Goal: Information Seeking & Learning: Understand process/instructions

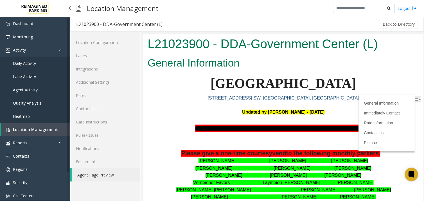
scroll to position [244, 0]
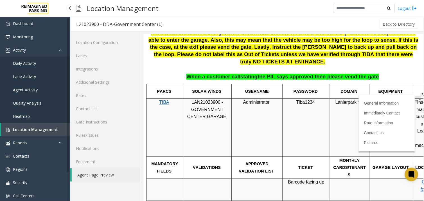
click at [26, 132] on link "Location Management" at bounding box center [35, 129] width 69 height 13
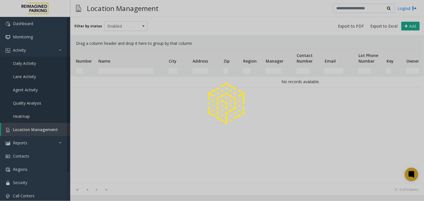
click at [129, 69] on div at bounding box center [212, 100] width 424 height 201
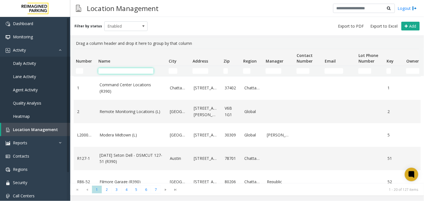
click at [129, 69] on input "Name Filter" at bounding box center [125, 71] width 55 height 6
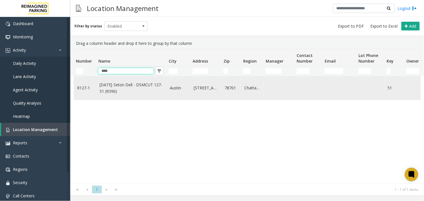
type input "****"
click at [136, 80] on td "[DATE] Seton Dell - DSMCUT 127-51 (R390)" at bounding box center [131, 87] width 70 height 23
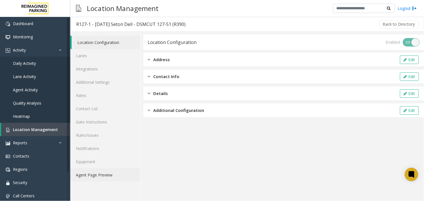
click at [103, 172] on link "Agent Page Preview" at bounding box center [105, 174] width 70 height 13
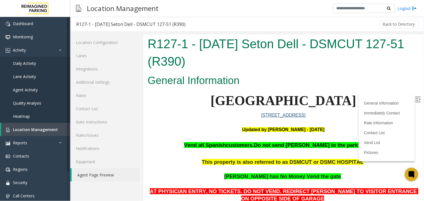
scroll to position [125, 0]
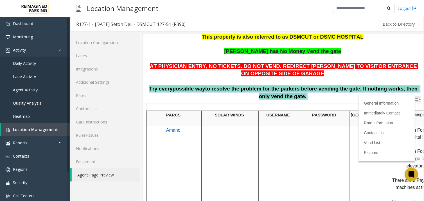
drag, startPoint x: 567, startPoint y: 136, endPoint x: 332, endPoint y: 97, distance: 238.3
click at [332, 97] on p "AT PHYSICIAN ENTRY, NO TICKETS. DO NOT VEND. REDIRECT [PERSON_NAME] TO VISITOR …" at bounding box center [283, 81] width 272 height 38
drag, startPoint x: 332, startPoint y: 97, endPoint x: 302, endPoint y: 95, distance: 29.9
click at [302, 95] on p "AT PHYSICIAN ENTRY, NO TICKETS. DO NOT VEND. REDIRECT [PERSON_NAME] TO VISITOR …" at bounding box center [283, 81] width 272 height 38
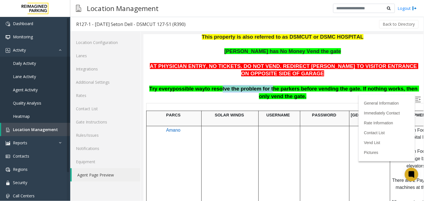
drag, startPoint x: 214, startPoint y: 88, endPoint x: 260, endPoint y: 90, distance: 45.7
click at [260, 90] on span "to resolve the problem for the parkers before vending the gate. If nothing work…" at bounding box center [312, 92] width 214 height 14
drag, startPoint x: 260, startPoint y: 90, endPoint x: 275, endPoint y: 92, distance: 15.0
click at [265, 93] on p "AT PHYSICIAN ENTRY, NO TICKETS. DO NOT VEND. REDIRECT [PERSON_NAME] TO VISITOR …" at bounding box center [283, 81] width 272 height 38
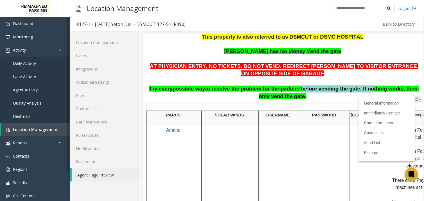
drag, startPoint x: 284, startPoint y: 90, endPoint x: 348, endPoint y: 90, distance: 64.2
click at [348, 90] on span "to resolve the problem for the parkers before vending the gate. If nothing work…" at bounding box center [312, 92] width 214 height 14
drag, startPoint x: 348, startPoint y: 90, endPoint x: 336, endPoint y: 97, distance: 13.9
click at [336, 97] on p "AT PHYSICIAN ENTRY, NO TICKETS. DO NOT VEND. REDIRECT [PERSON_NAME] TO VISITOR …" at bounding box center [283, 81] width 272 height 38
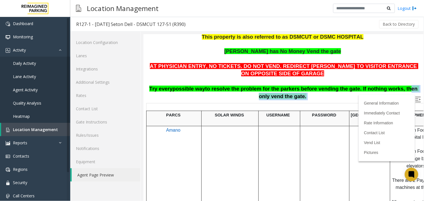
drag, startPoint x: 381, startPoint y: 85, endPoint x: 385, endPoint y: 100, distance: 14.8
click at [385, 100] on p "AT PHYSICIAN ENTRY, NO TICKETS. DO NOT VEND. REDIRECT [PERSON_NAME] TO VISITOR …" at bounding box center [283, 81] width 272 height 38
drag, startPoint x: 385, startPoint y: 100, endPoint x: 338, endPoint y: 99, distance: 47.0
click at [338, 99] on p "AT PHYSICIAN ENTRY, NO TICKETS. DO NOT VEND. REDIRECT [PERSON_NAME] TO VISITOR …" at bounding box center [283, 81] width 272 height 38
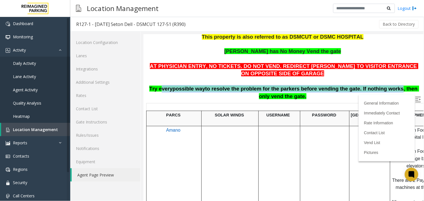
drag, startPoint x: 161, startPoint y: 91, endPoint x: 374, endPoint y: 88, distance: 213.6
click at [374, 88] on span "Try every possible way to resolve the problem for the parkers before vending th…" at bounding box center [284, 92] width 270 height 14
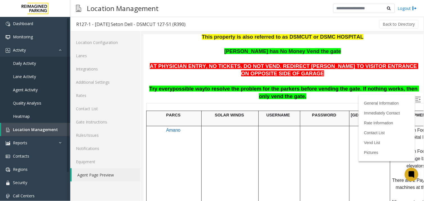
drag, startPoint x: 374, startPoint y: 88, endPoint x: 372, endPoint y: 95, distance: 6.9
click at [372, 95] on p "AT PHYSICIAN ENTRY, NO TICKETS. DO NOT VEND. REDIRECT [PERSON_NAME] TO VISITOR …" at bounding box center [283, 81] width 272 height 38
drag, startPoint x: 378, startPoint y: 90, endPoint x: 339, endPoint y: 92, distance: 38.9
click at [339, 92] on p "AT PHYSICIAN ENTRY, NO TICKETS. DO NOT VEND. REDIRECT [PERSON_NAME] TO VISITOR …" at bounding box center [283, 81] width 272 height 38
drag, startPoint x: 339, startPoint y: 92, endPoint x: 383, endPoint y: 97, distance: 44.2
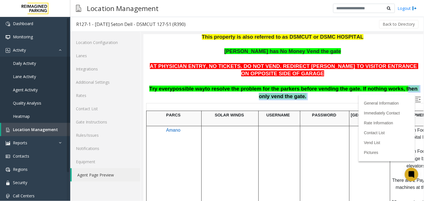
click at [383, 97] on p "AT PHYSICIAN ENTRY, NO TICKETS. DO NOT VEND. REDIRECT [PERSON_NAME] TO VISITOR …" at bounding box center [283, 81] width 272 height 38
drag, startPoint x: 383, startPoint y: 97, endPoint x: 342, endPoint y: 92, distance: 40.8
click at [342, 92] on p "AT PHYSICIAN ENTRY, NO TICKETS. DO NOT VEND. REDIRECT [PERSON_NAME] TO VISITOR …" at bounding box center [283, 81] width 272 height 38
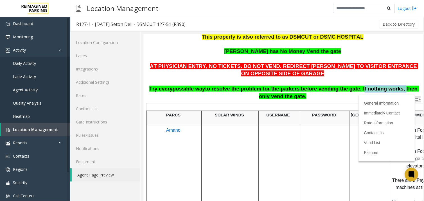
drag, startPoint x: 341, startPoint y: 89, endPoint x: 378, endPoint y: 89, distance: 36.9
click at [378, 89] on span "to resolve the problem for the parkers before vending the gate. If nothing work…" at bounding box center [312, 92] width 214 height 14
drag, startPoint x: 378, startPoint y: 89, endPoint x: 367, endPoint y: 95, distance: 12.1
click at [367, 95] on p "AT PHYSICIAN ENTRY, NO TICKETS. DO NOT VEND. REDIRECT [PERSON_NAME] TO VISITOR …" at bounding box center [283, 81] width 272 height 38
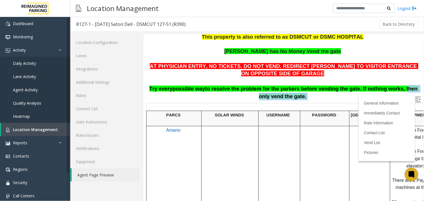
drag, startPoint x: 379, startPoint y: 88, endPoint x: 390, endPoint y: 97, distance: 14.6
click at [390, 97] on p "AT PHYSICIAN ENTRY, NO TICKETS. DO NOT VEND. REDIRECT [PERSON_NAME] TO VISITOR …" at bounding box center [283, 81] width 272 height 38
click at [335, 98] on p "AT PHYSICIAN ENTRY, NO TICKETS. DO NOT VEND. REDIRECT [PERSON_NAME] TO VISITOR …" at bounding box center [283, 81] width 272 height 38
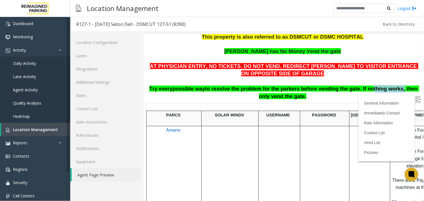
drag, startPoint x: 348, startPoint y: 88, endPoint x: 375, endPoint y: 88, distance: 27.6
click at [375, 88] on span "to resolve the problem for the parkers before vending the gate. If nothing work…" at bounding box center [312, 92] width 214 height 14
drag, startPoint x: 342, startPoint y: 88, endPoint x: 357, endPoint y: 87, distance: 14.7
click at [357, 87] on span "to resolve the problem for the parkers before vending the gate. If nothing work…" at bounding box center [312, 92] width 214 height 14
drag, startPoint x: 279, startPoint y: 86, endPoint x: 313, endPoint y: 86, distance: 33.8
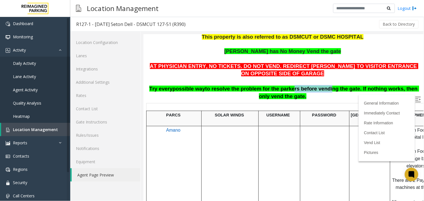
click at [313, 86] on span "to resolve the problem for the parkers before vending the gate. If nothing work…" at bounding box center [312, 92] width 214 height 14
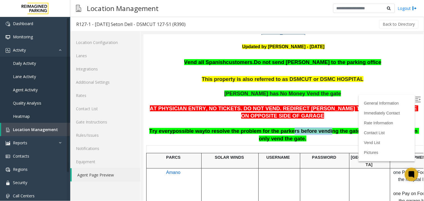
scroll to position [0, 0]
